Goal: Information Seeking & Learning: Learn about a topic

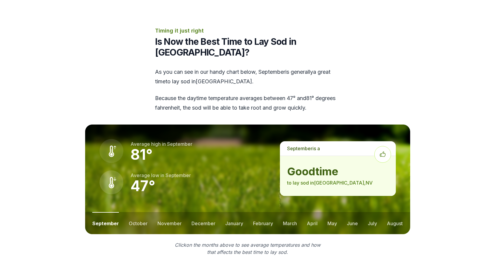
scroll to position [716, 0]
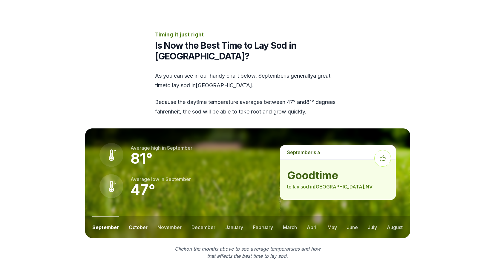
click at [138, 216] on button "october" at bounding box center [138, 227] width 19 height 22
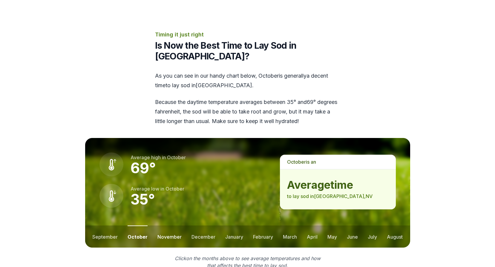
click at [165, 225] on button "november" at bounding box center [169, 236] width 24 height 22
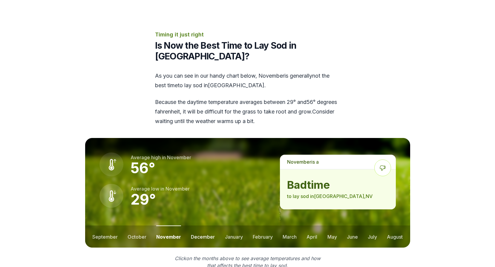
click at [199, 225] on button "december" at bounding box center [203, 236] width 24 height 22
click at [238, 225] on button "january" at bounding box center [234, 236] width 18 height 22
click at [269, 225] on button "february" at bounding box center [263, 236] width 20 height 22
click at [292, 225] on button "march" at bounding box center [290, 236] width 14 height 22
click at [312, 225] on button "april" at bounding box center [312, 236] width 11 height 22
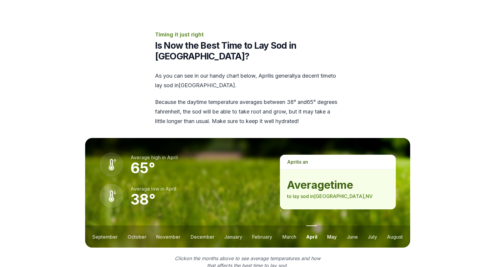
click at [331, 225] on button "may" at bounding box center [332, 236] width 10 height 22
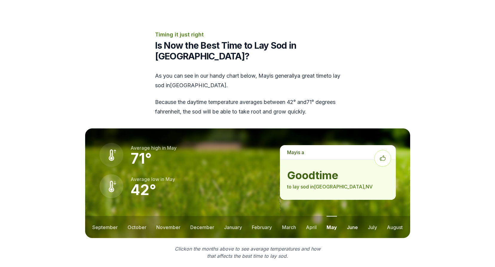
click at [352, 216] on button "june" at bounding box center [352, 227] width 11 height 22
click at [367, 195] on div "june is a good time to lay sod in [GEOGRAPHIC_DATA] , [GEOGRAPHIC_DATA]" at bounding box center [345, 183] width 130 height 110
click at [370, 195] on div "june is a good time to lay sod in [GEOGRAPHIC_DATA] , [GEOGRAPHIC_DATA]" at bounding box center [345, 183] width 130 height 110
click at [373, 216] on button "july" at bounding box center [371, 227] width 9 height 22
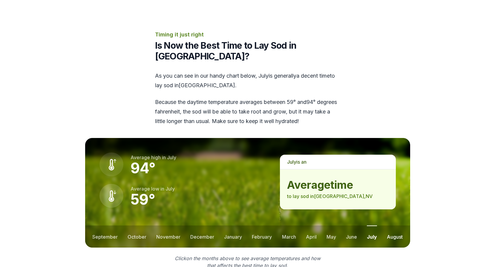
click at [399, 225] on button "august" at bounding box center [395, 236] width 16 height 22
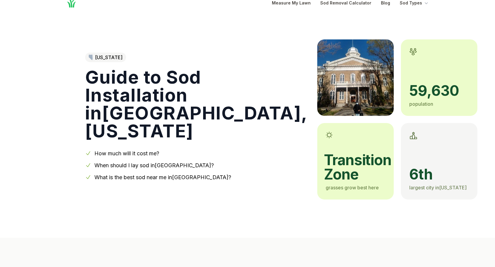
scroll to position [0, 0]
